Goal: Information Seeking & Learning: Check status

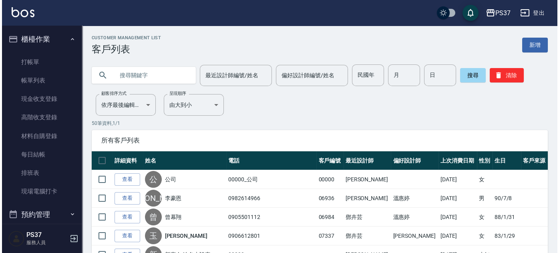
scroll to position [227, 0]
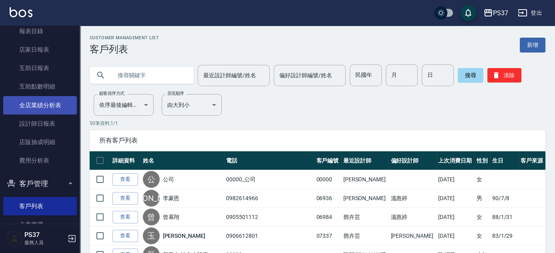
click at [42, 106] on link "全店業績分析表" at bounding box center [40, 105] width 74 height 18
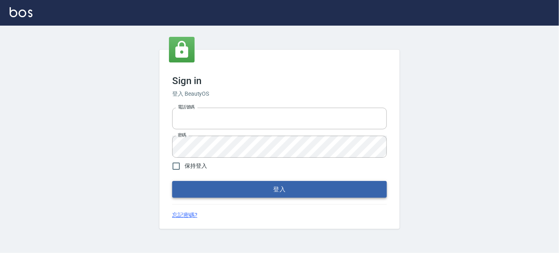
type input "037692666"
click at [250, 189] on button "登入" at bounding box center [279, 189] width 215 height 17
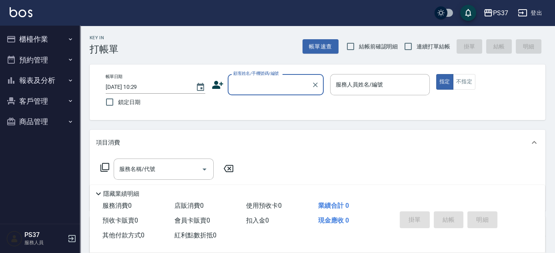
click at [54, 83] on button "報表及分析" at bounding box center [40, 80] width 74 height 21
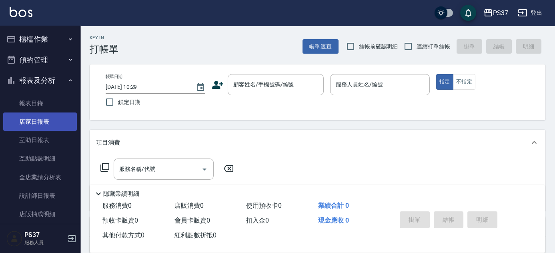
click at [35, 129] on link "店家日報表" at bounding box center [40, 121] width 74 height 18
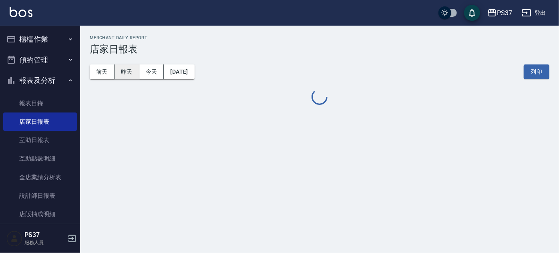
click at [130, 74] on button "昨天" at bounding box center [126, 71] width 25 height 15
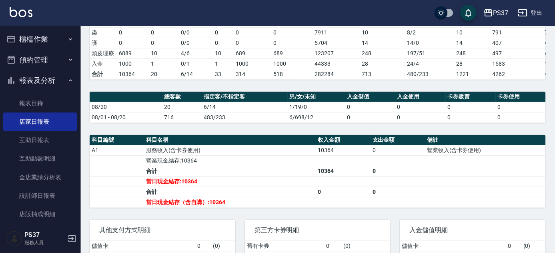
scroll to position [182, 0]
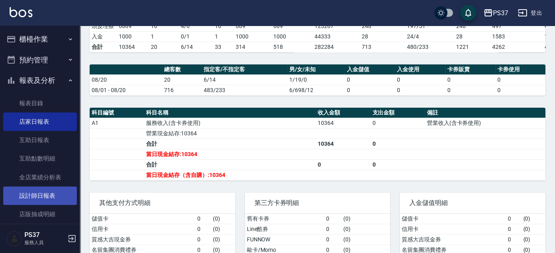
click at [40, 201] on link "設計師日報表" at bounding box center [40, 196] width 74 height 18
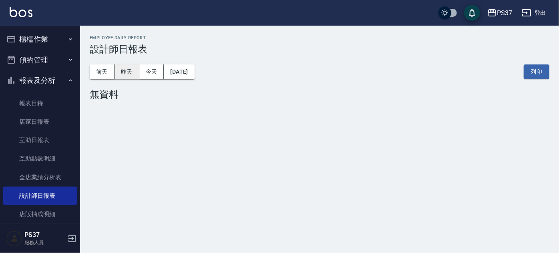
click at [126, 68] on button "昨天" at bounding box center [126, 71] width 25 height 15
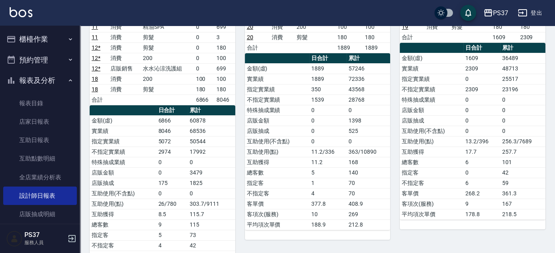
scroll to position [72, 0]
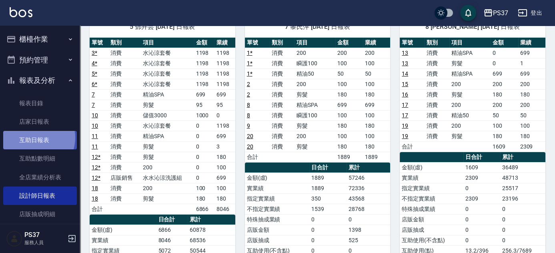
click at [34, 138] on link "互助日報表" at bounding box center [40, 140] width 74 height 18
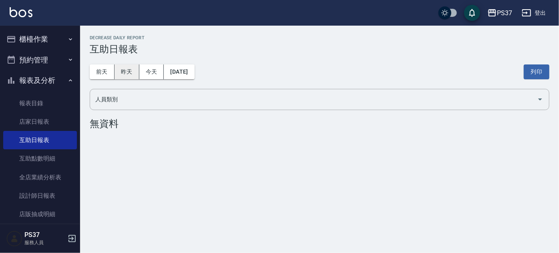
click at [122, 75] on button "昨天" at bounding box center [126, 71] width 25 height 15
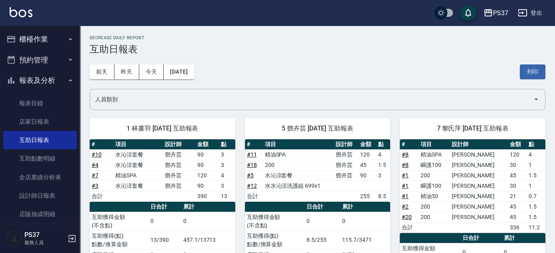
drag, startPoint x: 286, startPoint y: 59, endPoint x: 259, endPoint y: 72, distance: 29.5
click at [286, 59] on div "前天 昨天 今天 [DATE] 列印" at bounding box center [318, 72] width 456 height 34
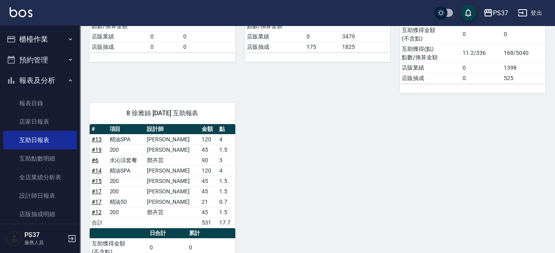
scroll to position [255, 0]
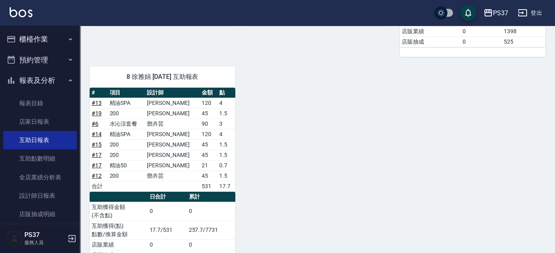
click at [298, 119] on div "1 林書羽 [DATE] 互助報表 # 項目 設計師 金額 點 # 10 水沁涼套餐 鄧卉芸 90 3 # 4 水沁涼套餐 鄧卉芸 90 3 # 7 精油SP…" at bounding box center [313, 62] width 466 height 416
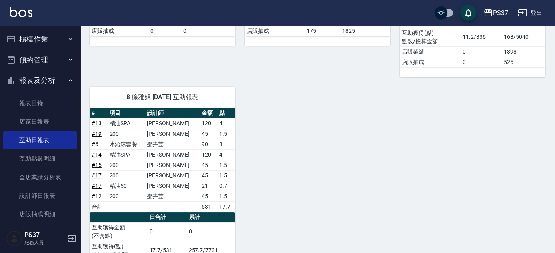
scroll to position [218, 0]
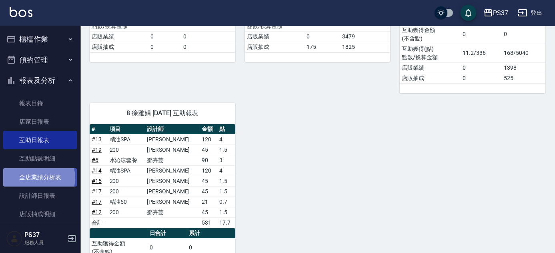
click at [38, 178] on link "全店業績分析表" at bounding box center [40, 177] width 74 height 18
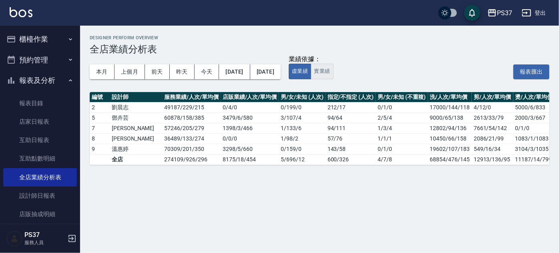
click at [333, 72] on button "實業績" at bounding box center [322, 72] width 22 height 16
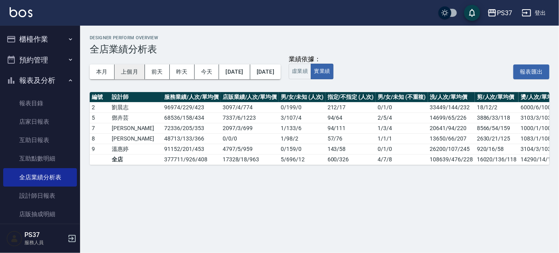
click at [134, 73] on button "上個月" at bounding box center [129, 71] width 30 height 15
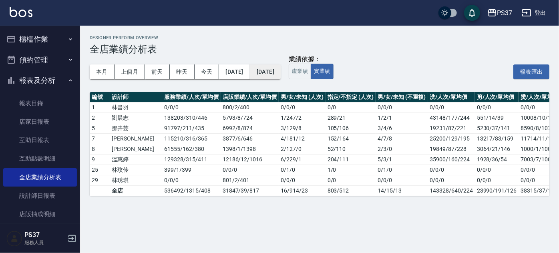
click at [281, 76] on button "[DATE]" at bounding box center [265, 71] width 30 height 15
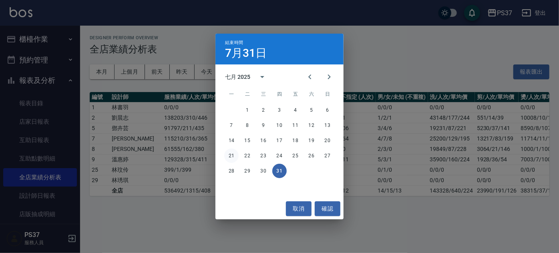
click at [231, 158] on button "21" at bounding box center [231, 156] width 14 height 14
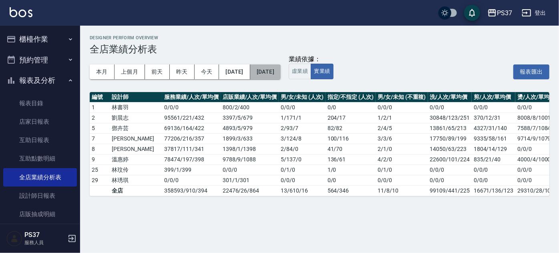
click at [281, 75] on button "[DATE]" at bounding box center [265, 71] width 30 height 15
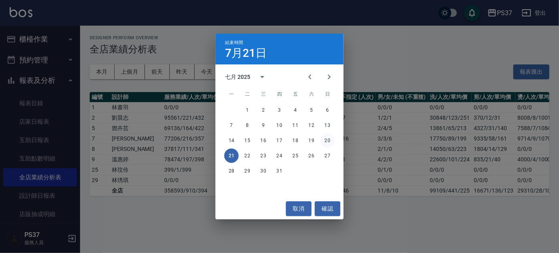
click at [327, 142] on button "20" at bounding box center [327, 140] width 14 height 14
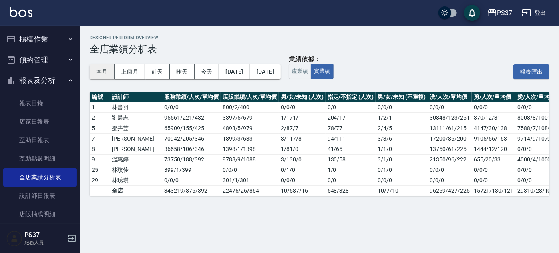
click at [110, 74] on button "本月" at bounding box center [102, 71] width 25 height 15
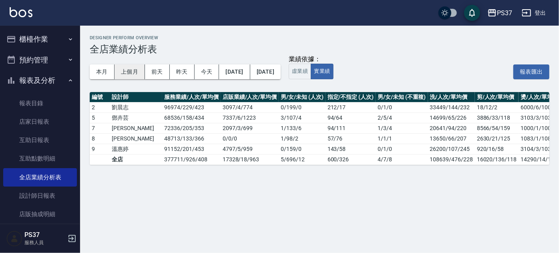
click at [124, 71] on button "上個月" at bounding box center [129, 71] width 30 height 15
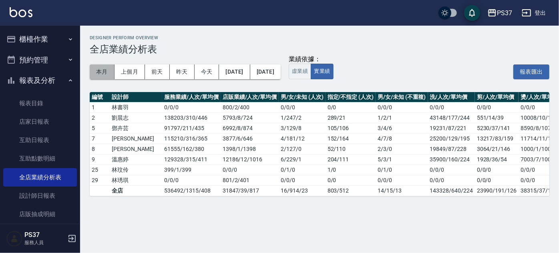
click at [106, 74] on button "本月" at bounding box center [102, 71] width 25 height 15
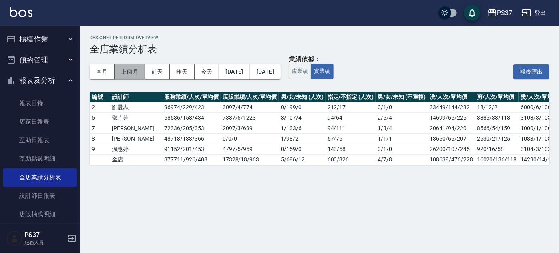
click at [129, 70] on button "上個月" at bounding box center [129, 71] width 30 height 15
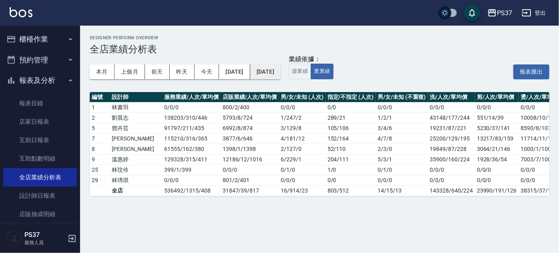
click at [281, 73] on button "[DATE]" at bounding box center [265, 71] width 30 height 15
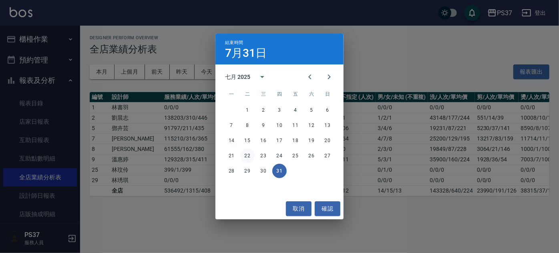
click at [249, 155] on button "22" at bounding box center [247, 156] width 14 height 14
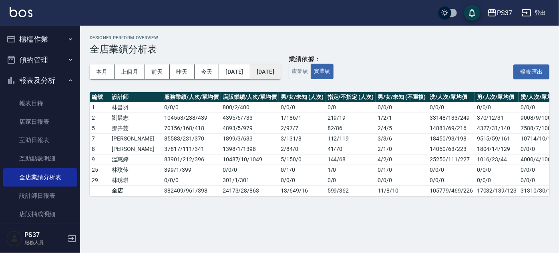
click at [281, 75] on button "[DATE]" at bounding box center [265, 71] width 30 height 15
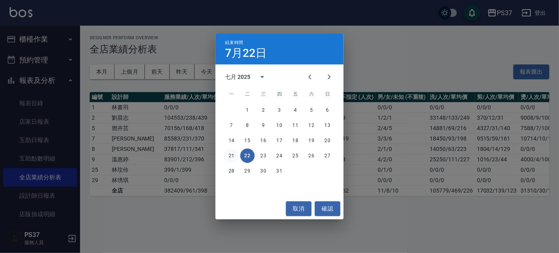
click at [229, 156] on button "21" at bounding box center [231, 156] width 14 height 14
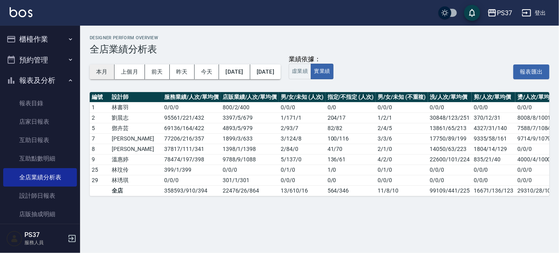
click at [105, 74] on button "本月" at bounding box center [102, 71] width 25 height 15
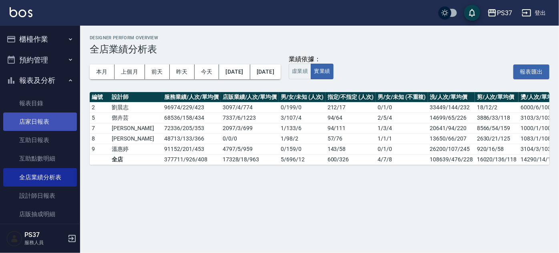
click at [46, 130] on link "店家日報表" at bounding box center [40, 121] width 74 height 18
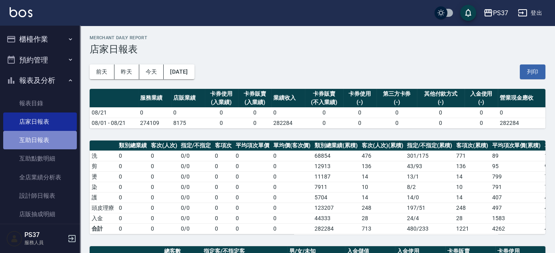
click at [46, 140] on link "互助日報表" at bounding box center [40, 140] width 74 height 18
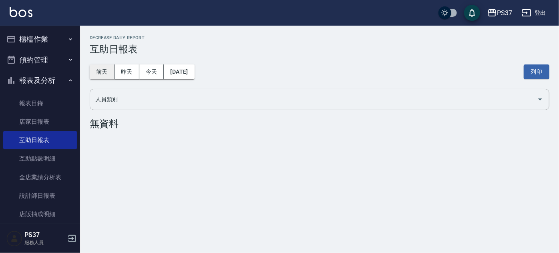
click at [101, 72] on button "前天" at bounding box center [102, 71] width 25 height 15
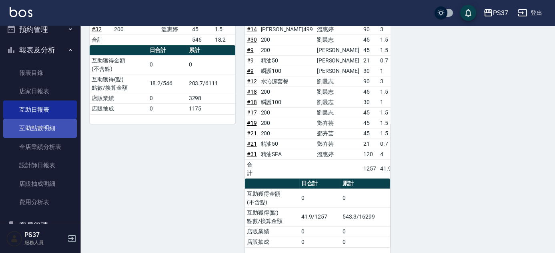
scroll to position [72, 0]
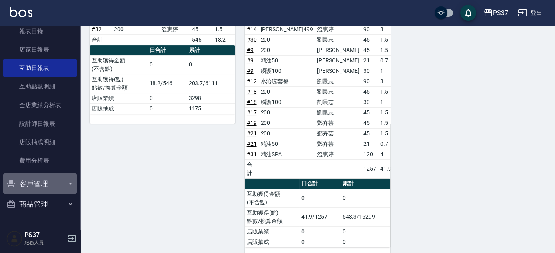
click at [50, 181] on button "客戶管理" at bounding box center [40, 183] width 74 height 21
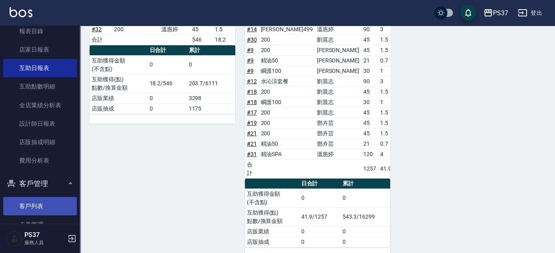
click at [45, 202] on link "客戶列表" at bounding box center [40, 206] width 74 height 18
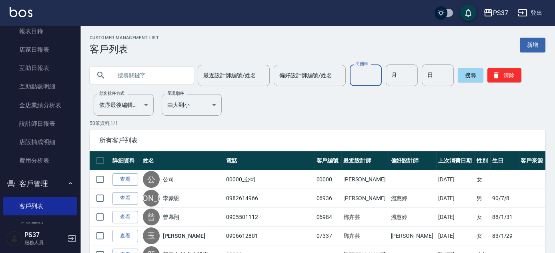
click at [361, 78] on input "民國年" at bounding box center [366, 75] width 32 height 22
type input "85"
type input "03"
type input "23"
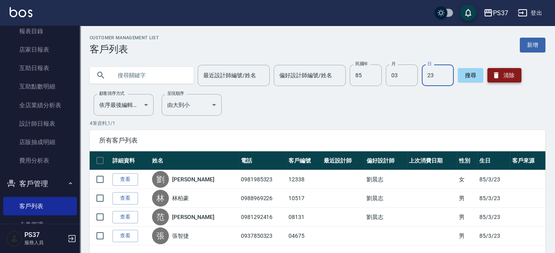
click at [494, 80] on button "清除" at bounding box center [505, 75] width 34 height 14
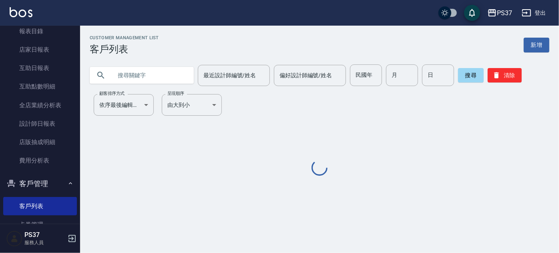
click at [162, 69] on input "text" at bounding box center [149, 75] width 75 height 22
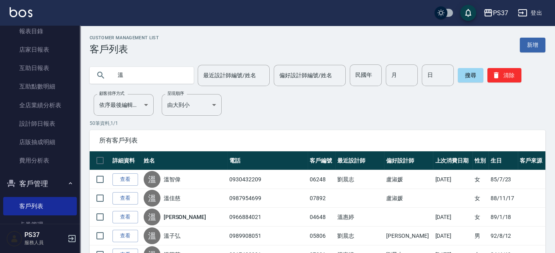
type input "溫"
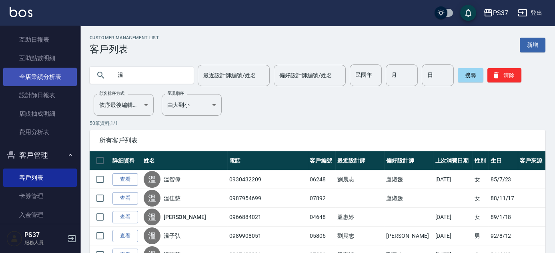
scroll to position [61, 0]
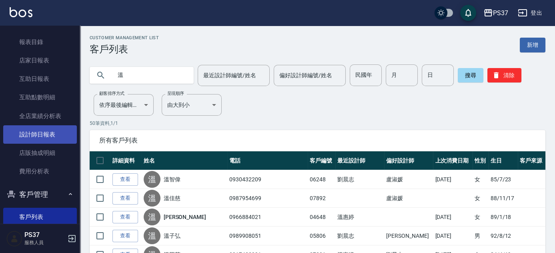
click at [50, 139] on link "設計師日報表" at bounding box center [40, 134] width 74 height 18
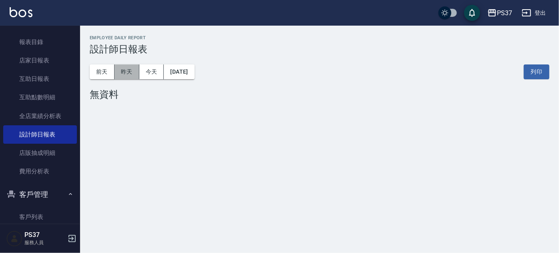
click at [127, 70] on button "昨天" at bounding box center [126, 71] width 25 height 15
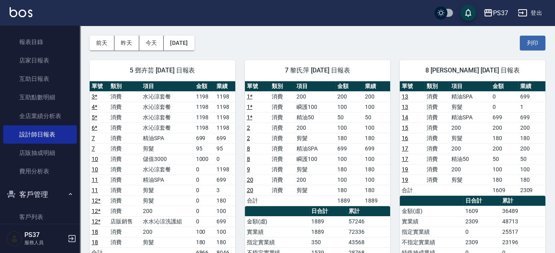
scroll to position [72, 0]
